Goal: Ask a question

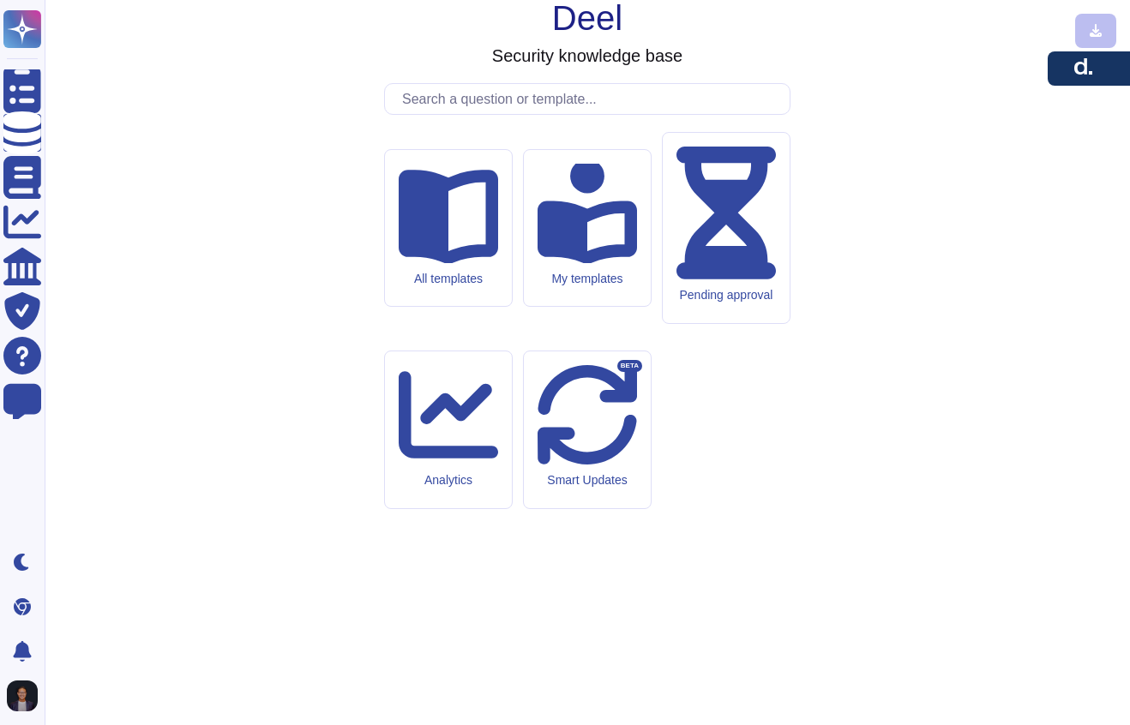
click at [474, 114] on input "text" at bounding box center [592, 99] width 396 height 30
click at [567, 114] on input "text" at bounding box center [592, 99] width 396 height 30
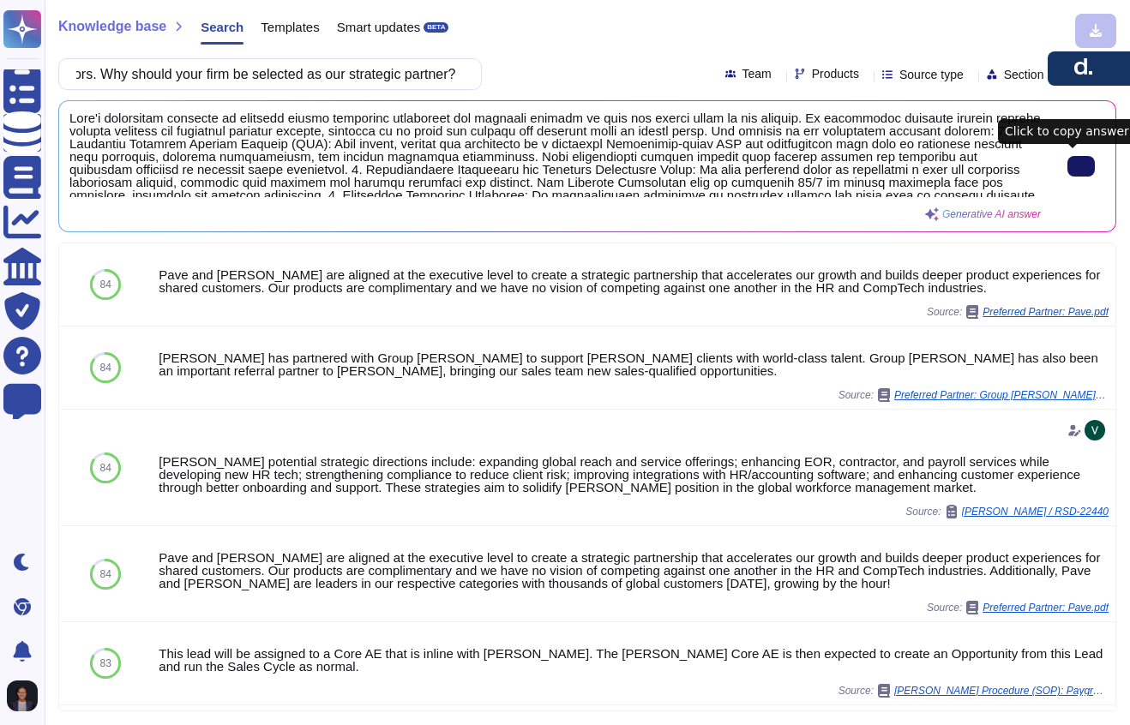
click at [1068, 164] on button at bounding box center [1081, 166] width 27 height 21
click at [435, 73] on input "As a part of normal service, we would expect ongoing, proactive, and creative c…" at bounding box center [266, 74] width 396 height 30
paste input "Please provide the contact and background information of each individual who wo…"
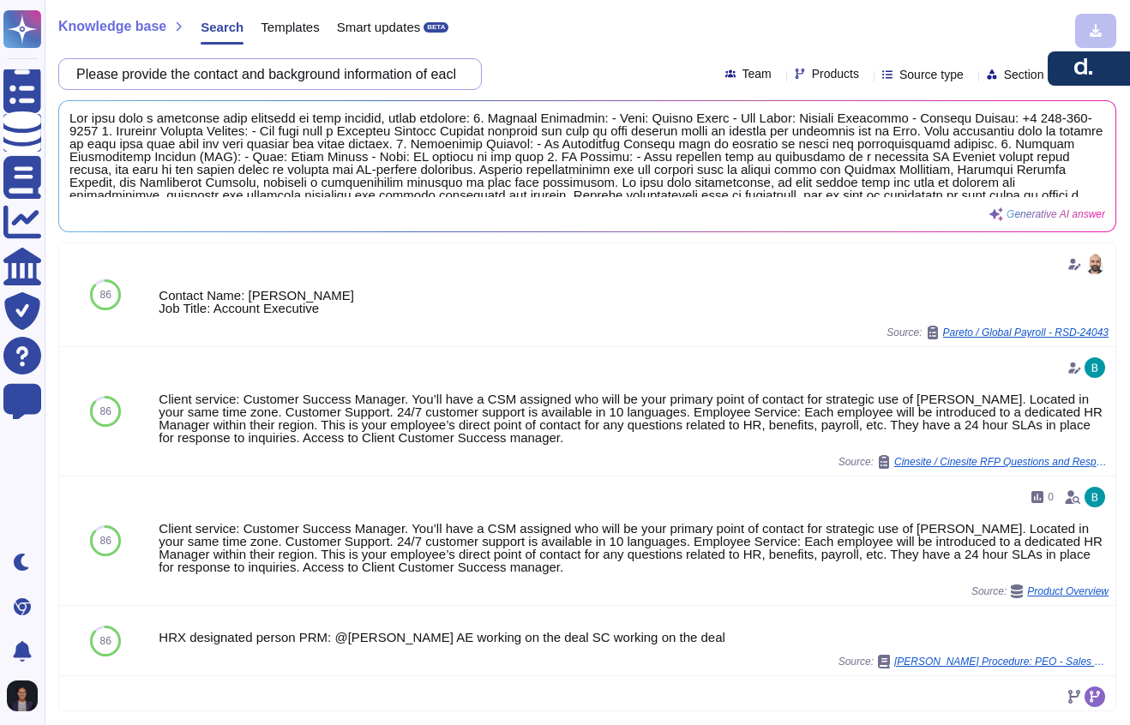
click at [337, 79] on input "Please provide the contact and background information of each individual who wo…" at bounding box center [266, 74] width 396 height 30
paste input "rovide a sample implementation plan. Include our role in the process, data requ…"
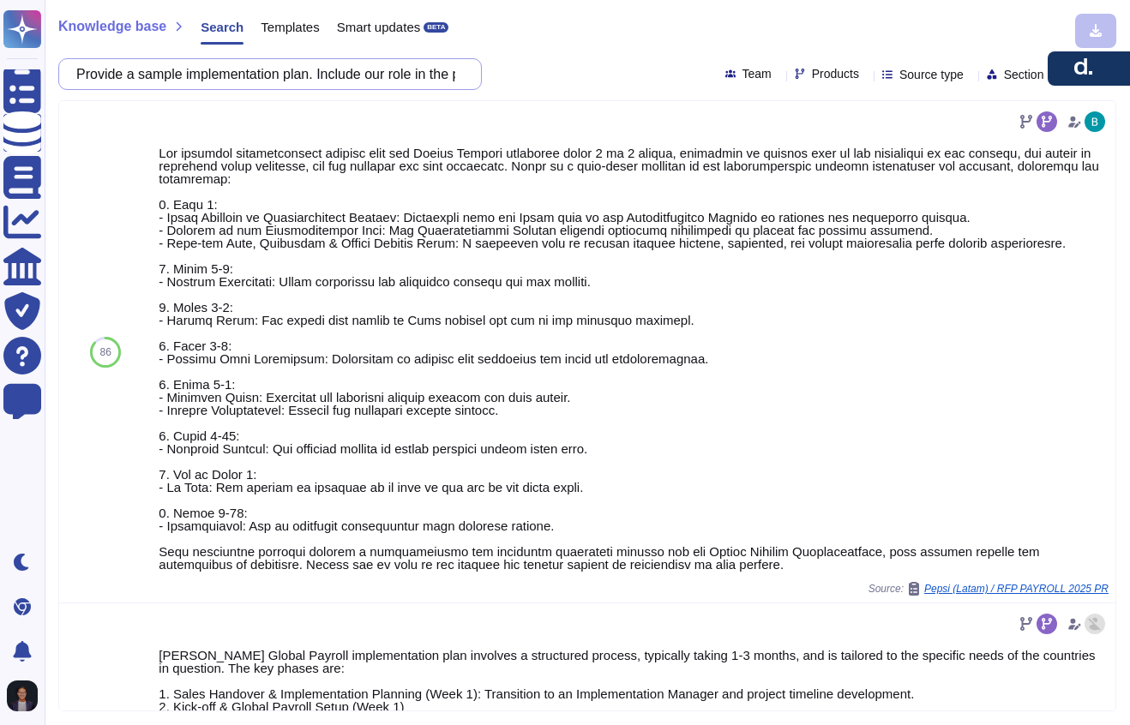
click at [245, 78] on input "Provide a sample implementation plan. Include our role in the process, data req…" at bounding box center [266, 74] width 396 height 30
paste input "lease provide the contact and background information of each individual who wou…"
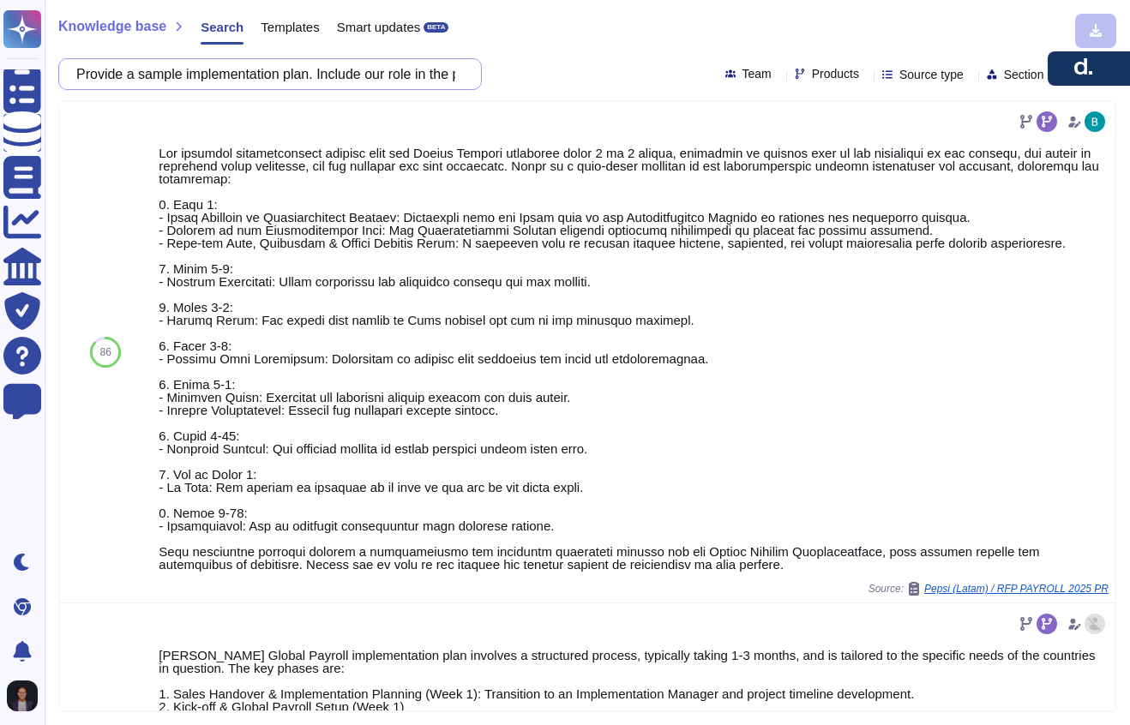
scroll to position [0, 3202]
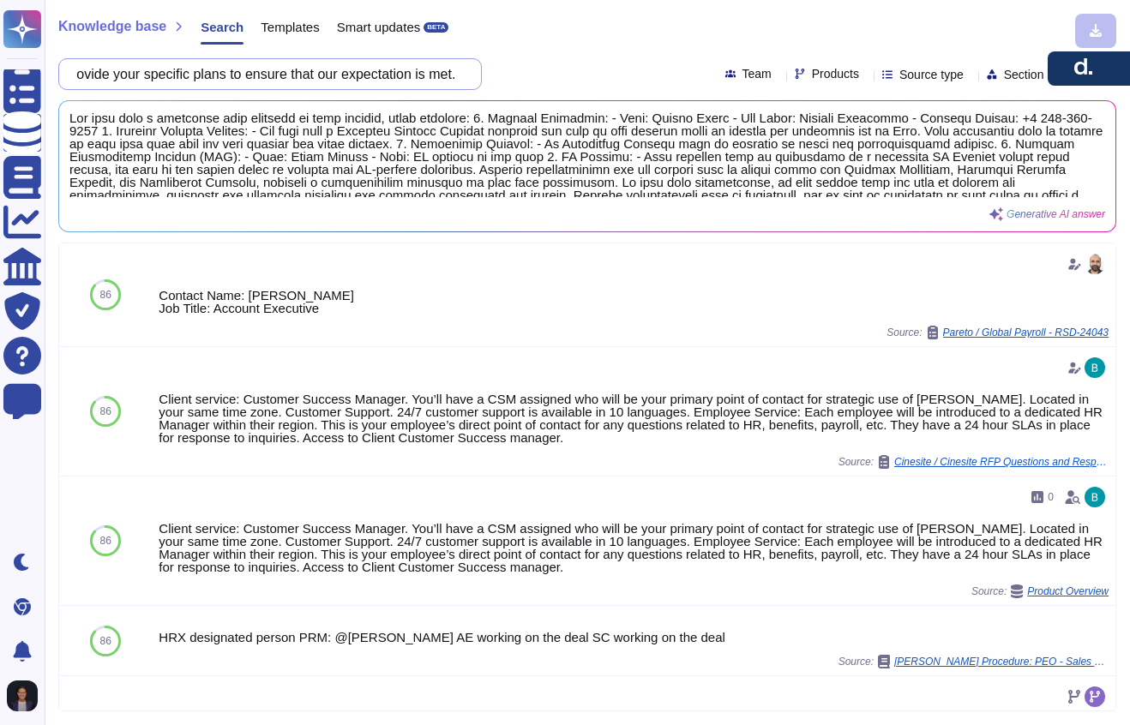
type input "Please provide the contact and background information of each individual who wo…"
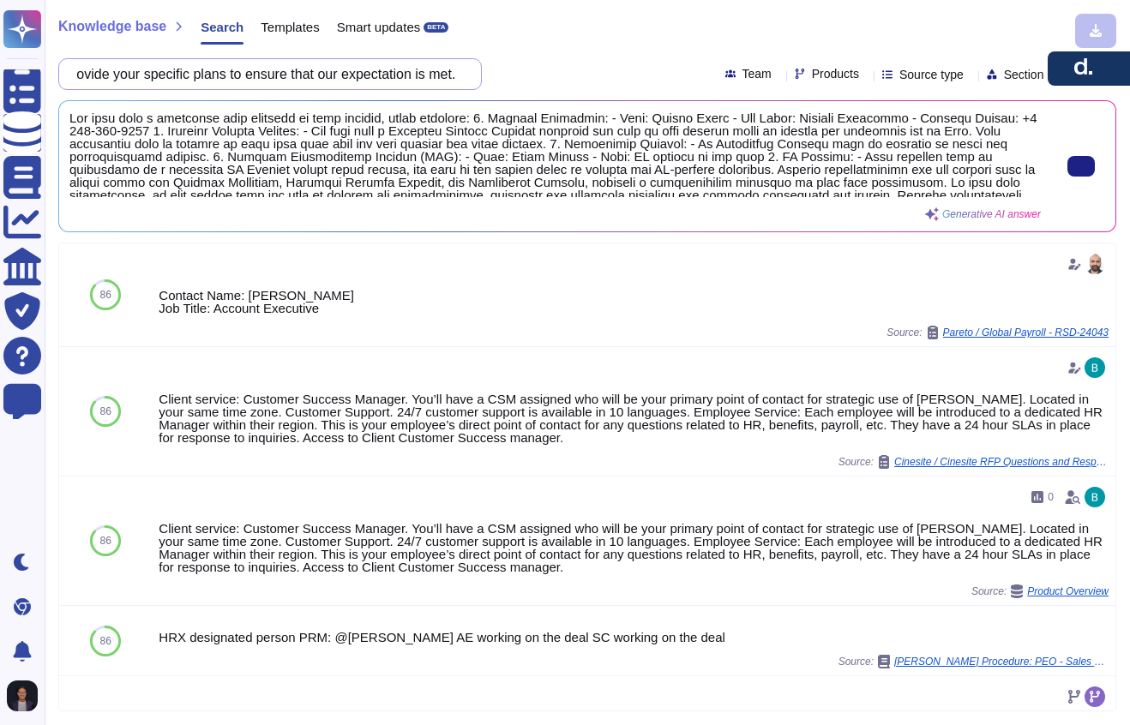
scroll to position [18, 0]
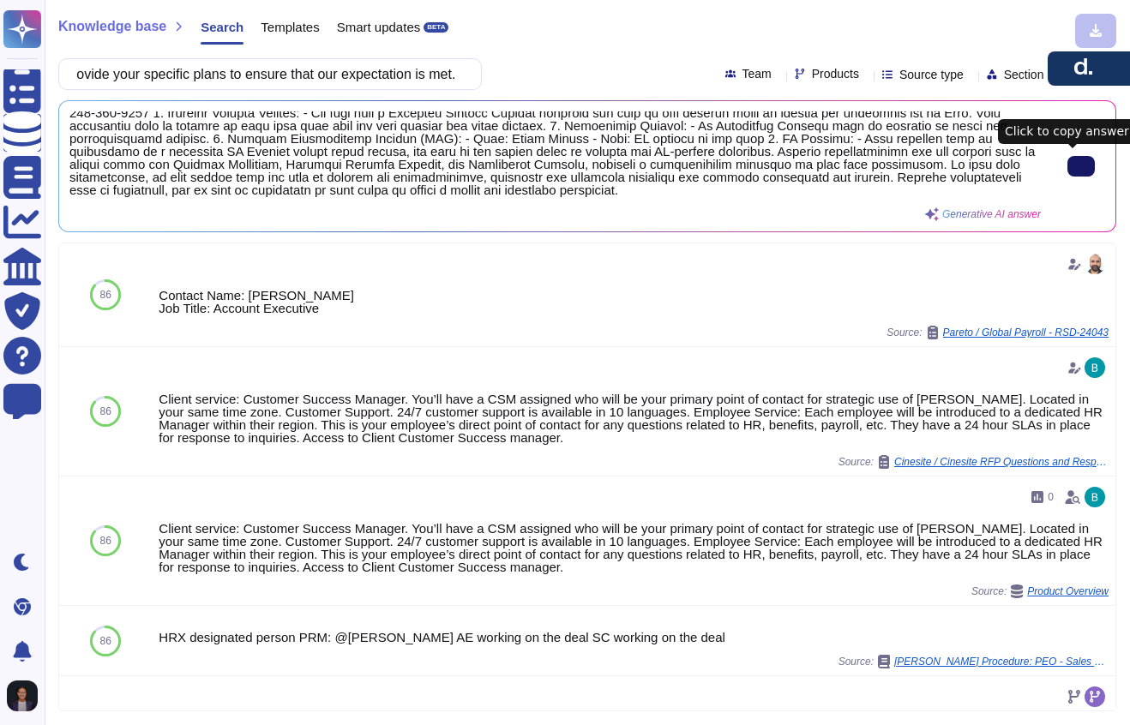
click at [1068, 172] on button at bounding box center [1081, 166] width 27 height 21
